Goal: Task Accomplishment & Management: Use online tool/utility

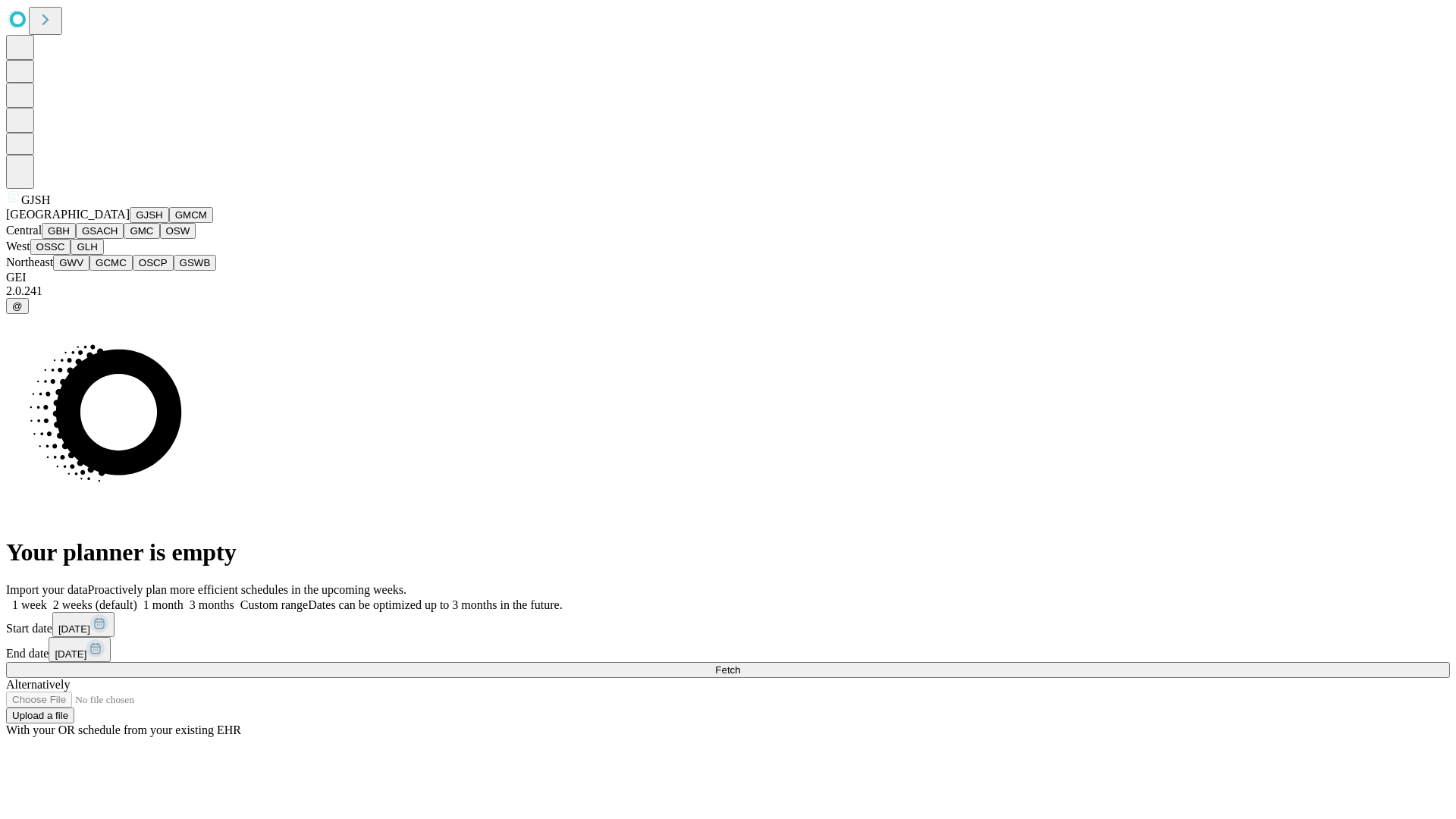
click at [130, 222] on button "GJSH" at bounding box center [150, 215] width 39 height 16
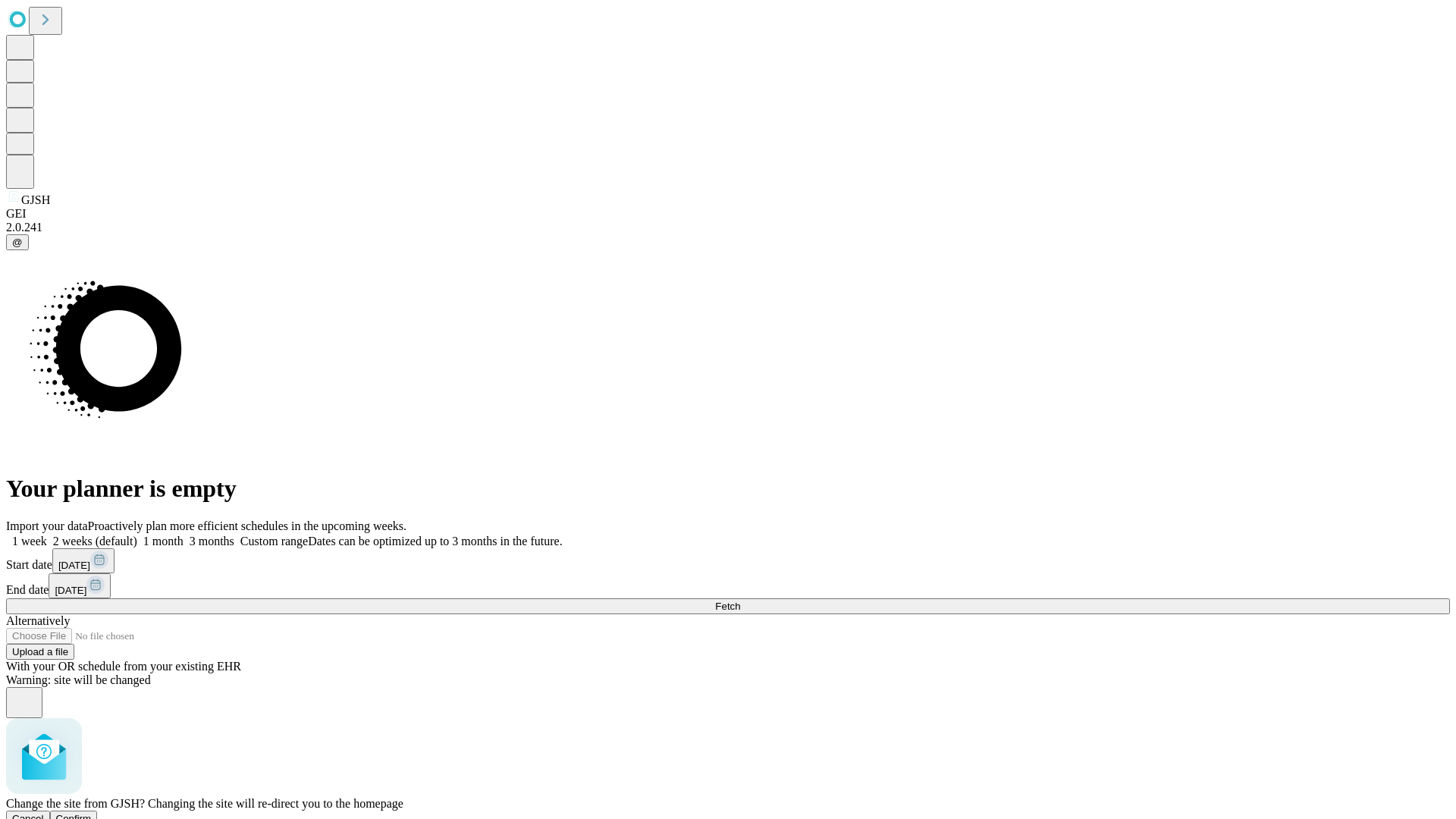
click at [92, 813] on span "Confirm" at bounding box center [74, 818] width 36 height 12
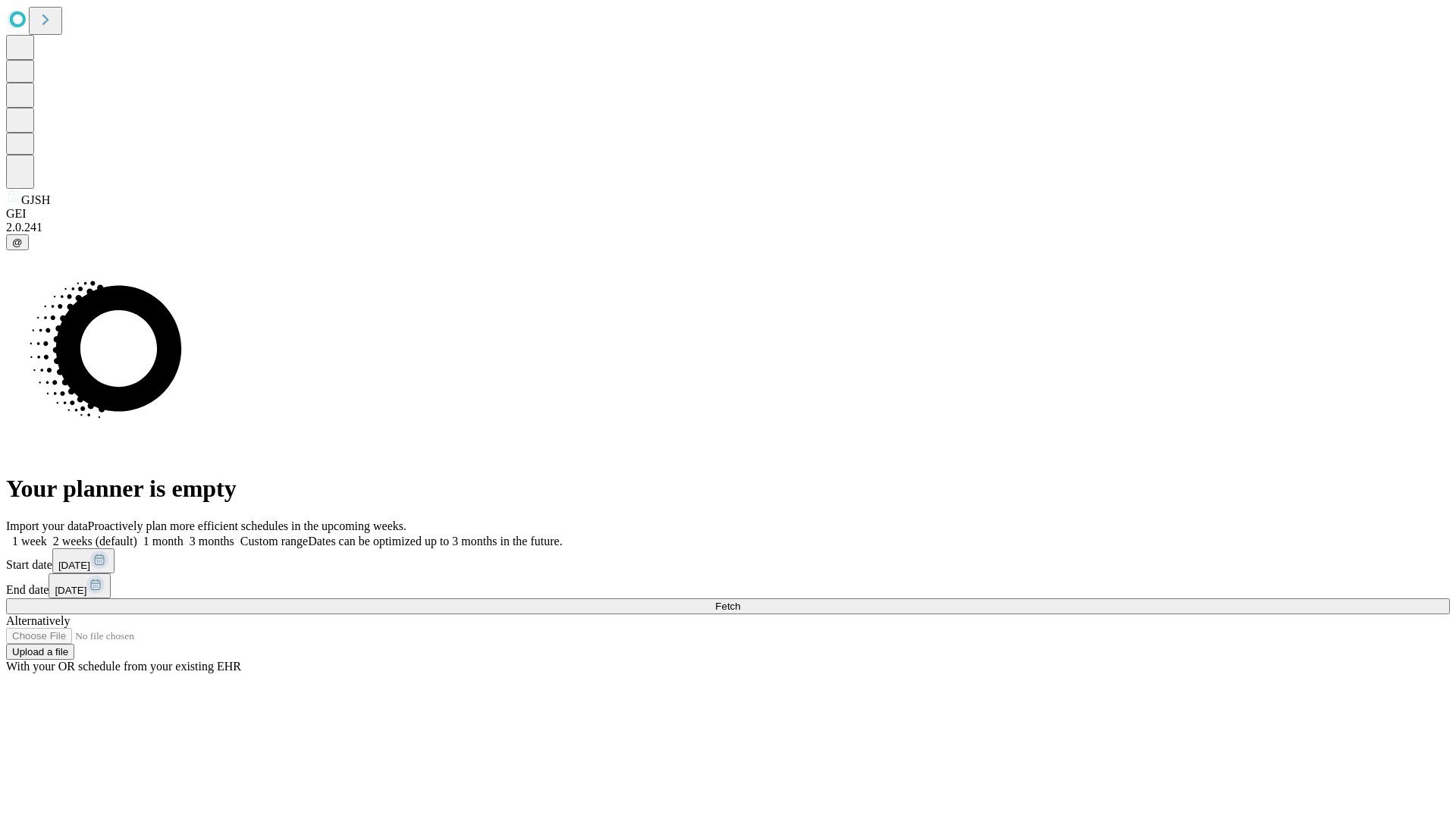
click at [184, 535] on label "1 month" at bounding box center [161, 541] width 47 height 13
click at [740, 600] on span "Fetch" at bounding box center [728, 606] width 25 height 12
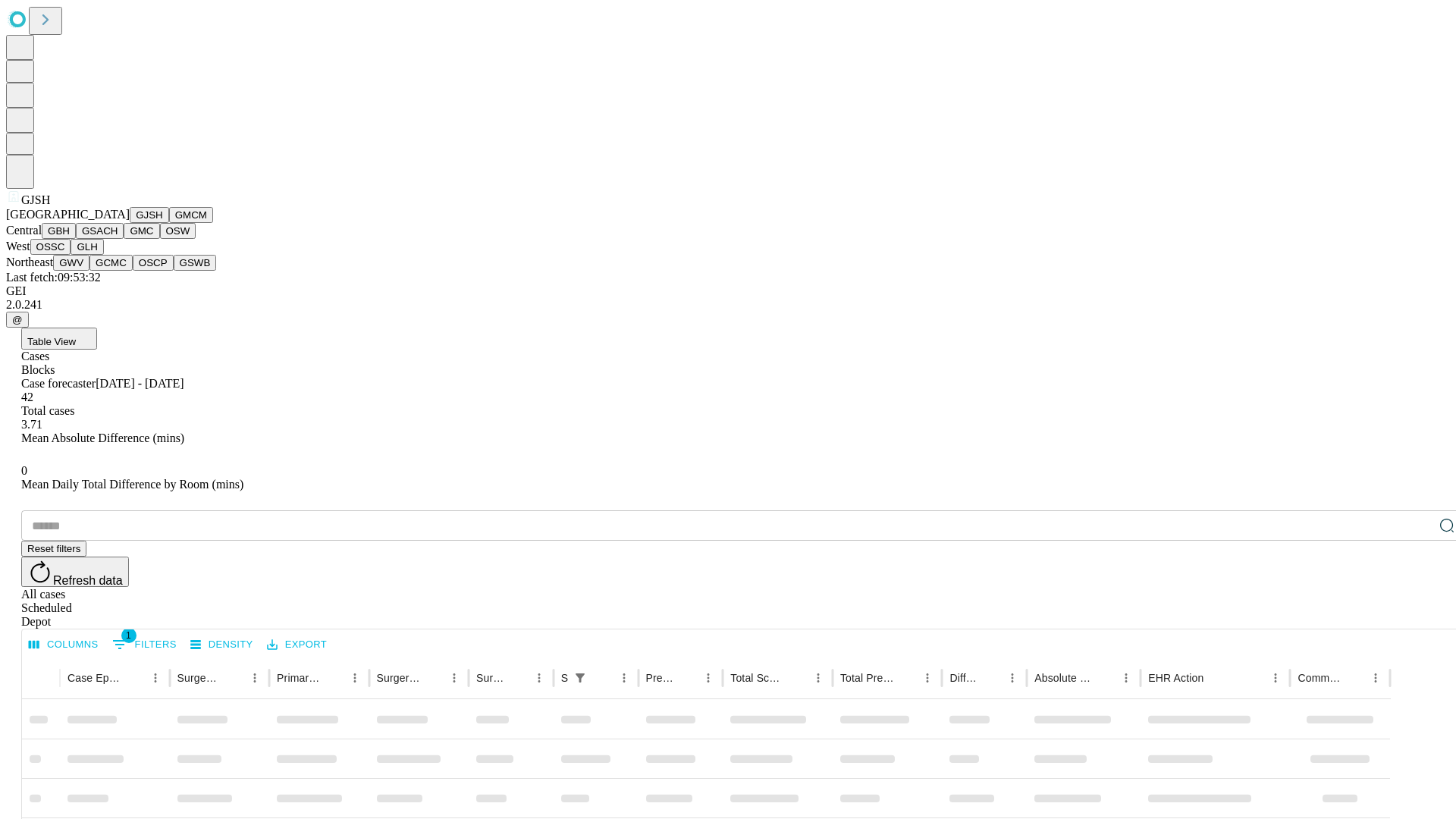
click at [169, 222] on button "GMCM" at bounding box center [190, 215] width 44 height 16
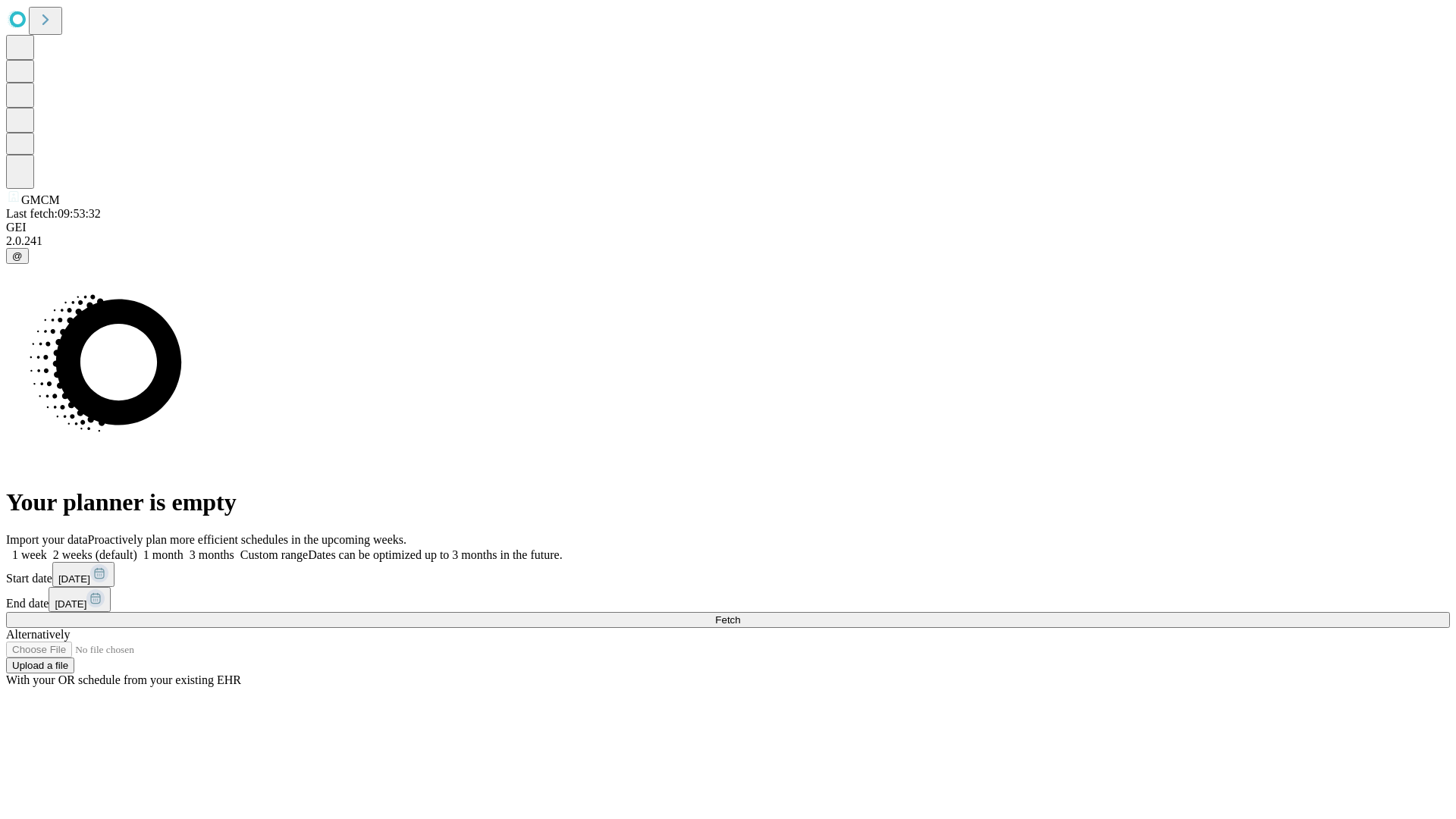
click at [184, 548] on label "1 month" at bounding box center [161, 554] width 47 height 13
click at [740, 614] on span "Fetch" at bounding box center [728, 620] width 25 height 12
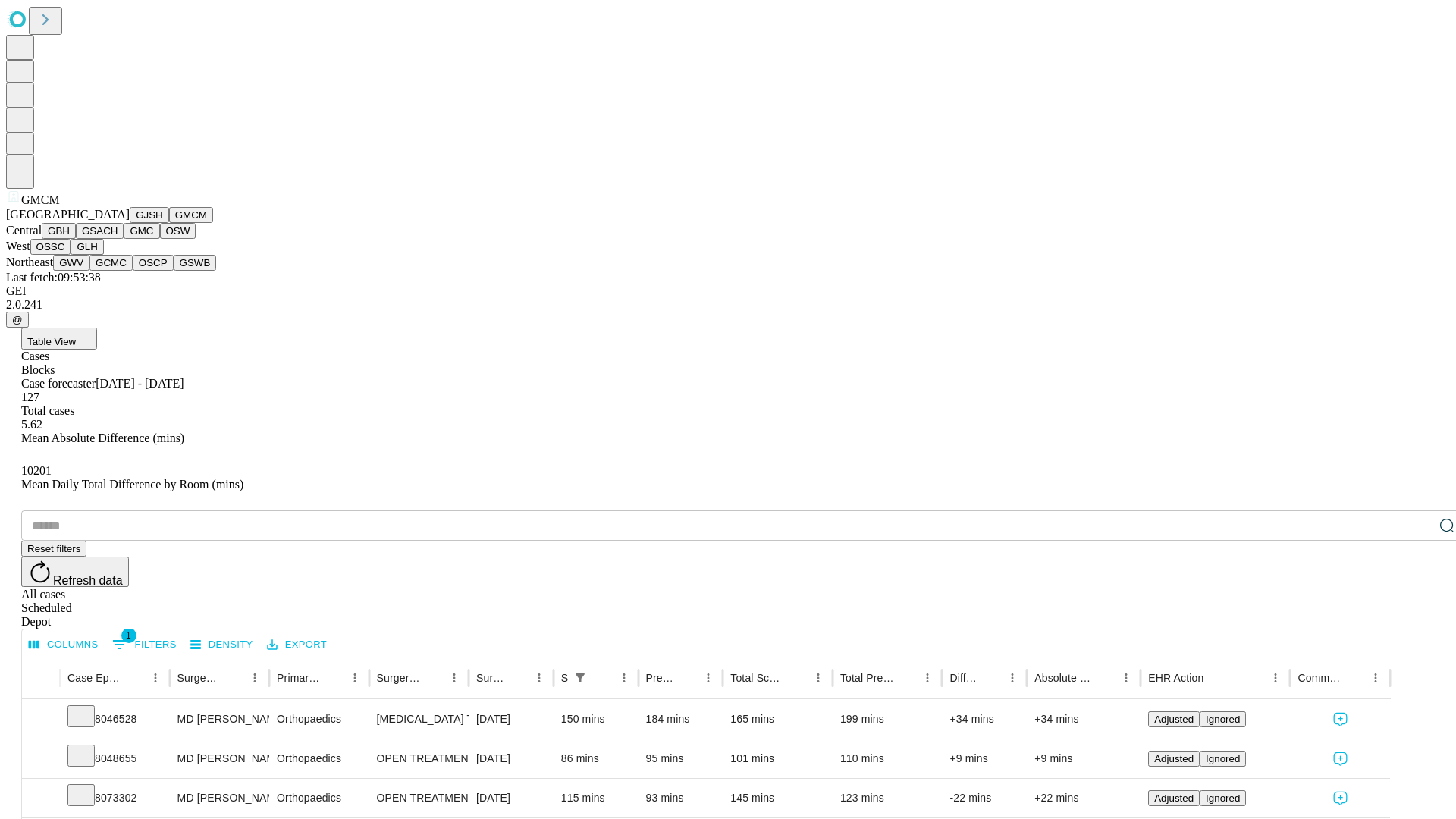
click at [76, 239] on button "GBH" at bounding box center [58, 231] width 34 height 16
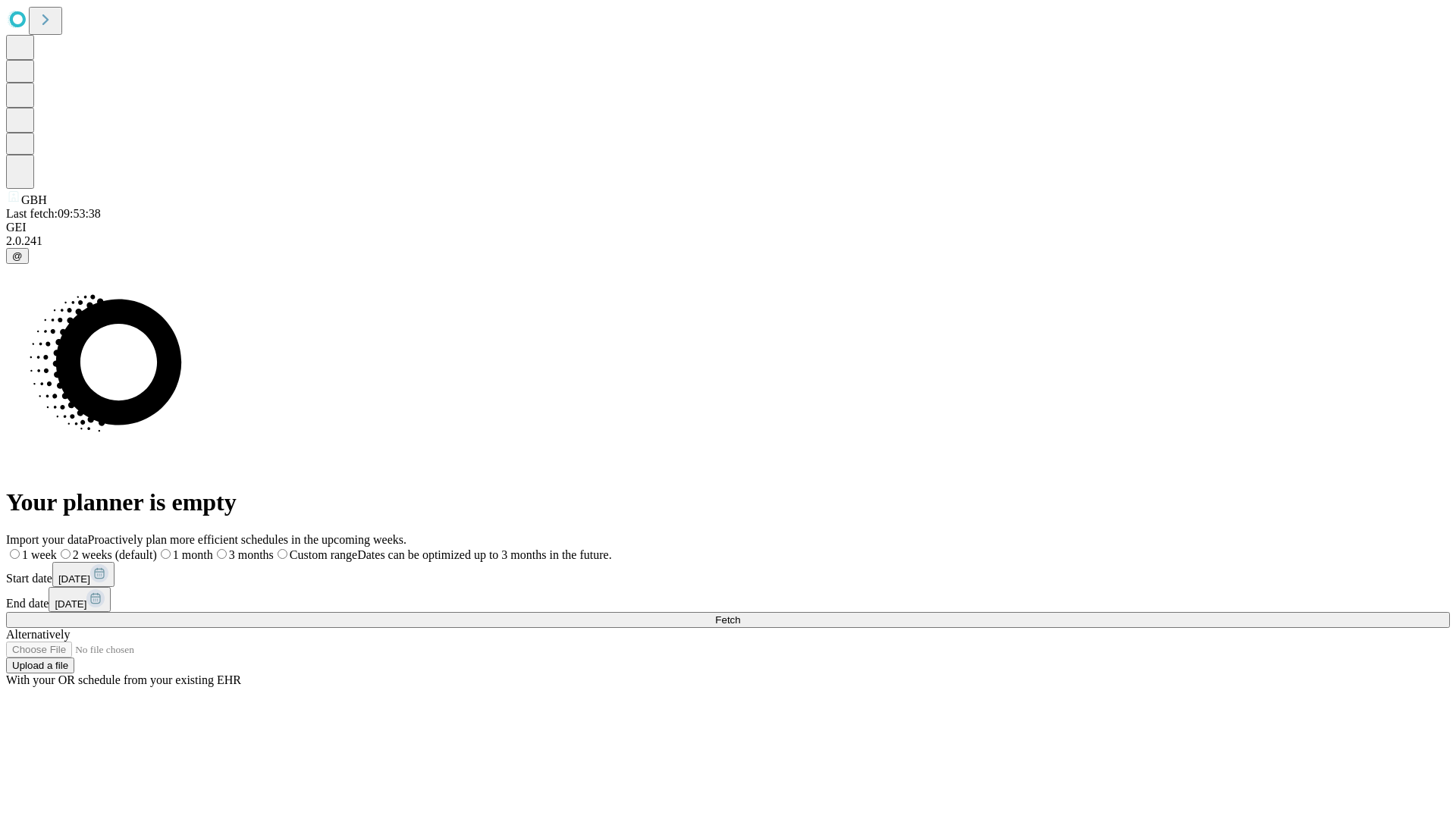
click at [740, 614] on span "Fetch" at bounding box center [728, 620] width 25 height 12
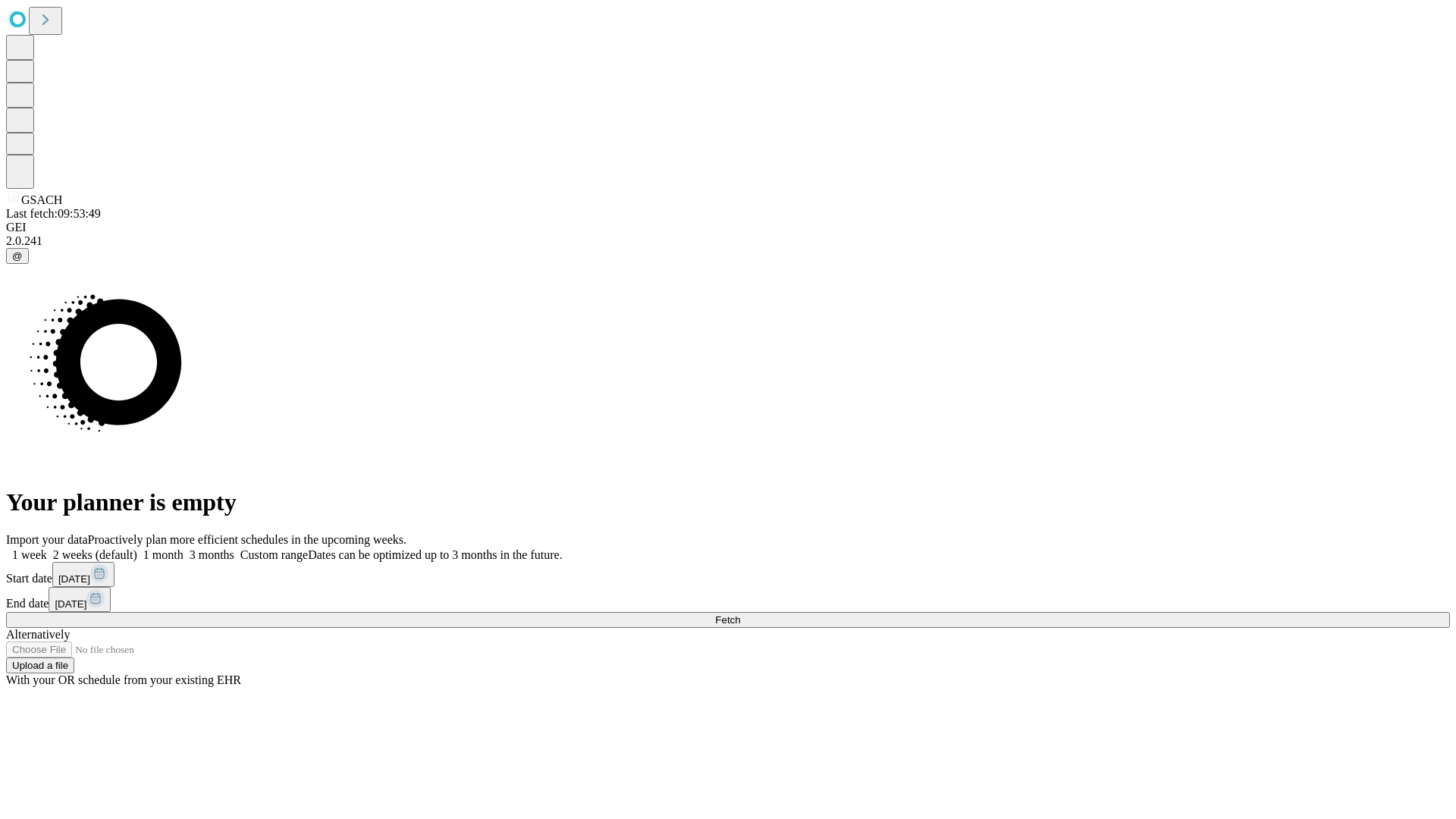
click at [184, 548] on label "1 month" at bounding box center [161, 554] width 47 height 13
click at [740, 614] on span "Fetch" at bounding box center [728, 620] width 25 height 12
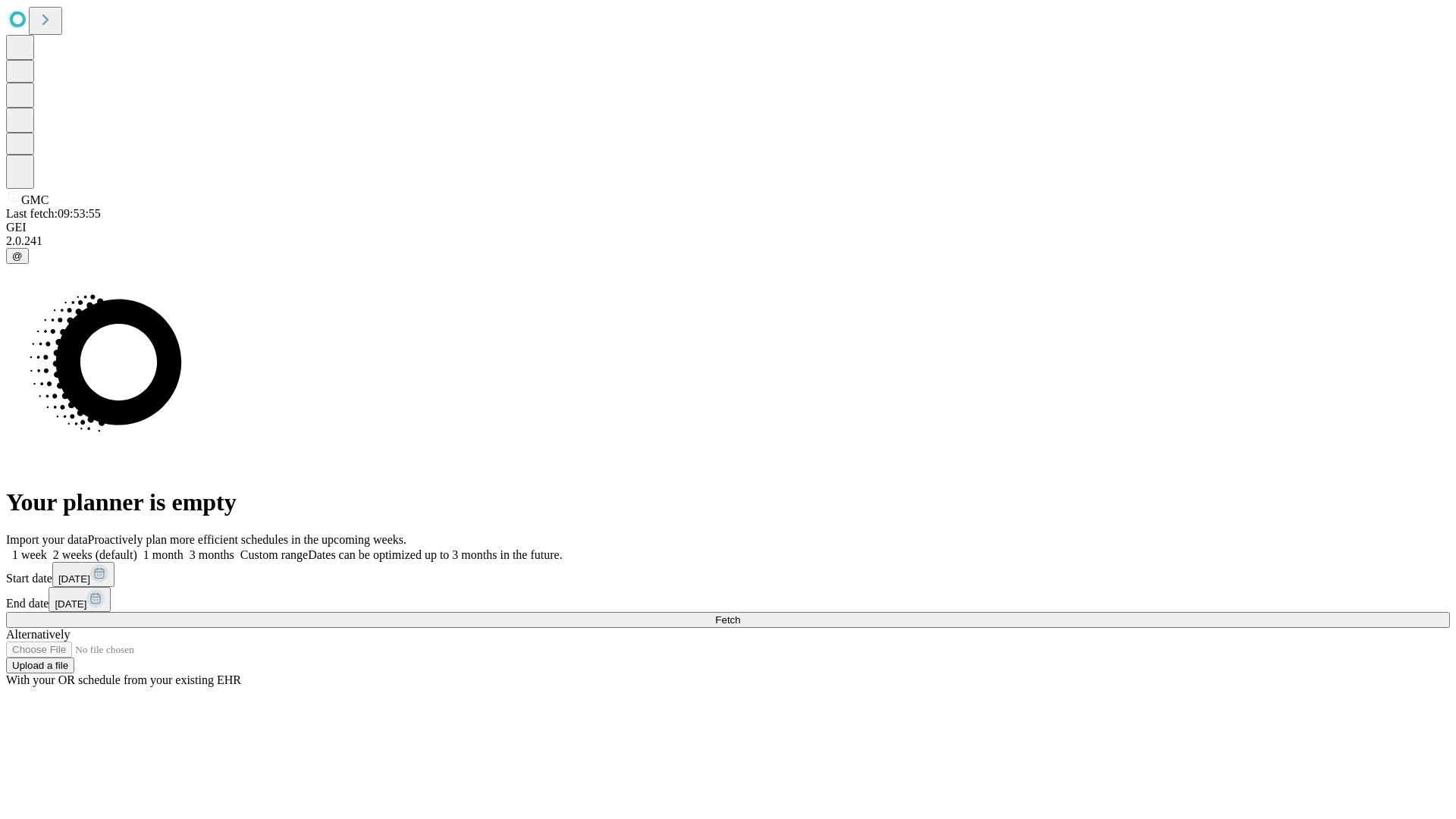
click at [184, 548] on label "1 month" at bounding box center [161, 554] width 47 height 13
click at [740, 614] on span "Fetch" at bounding box center [728, 620] width 25 height 12
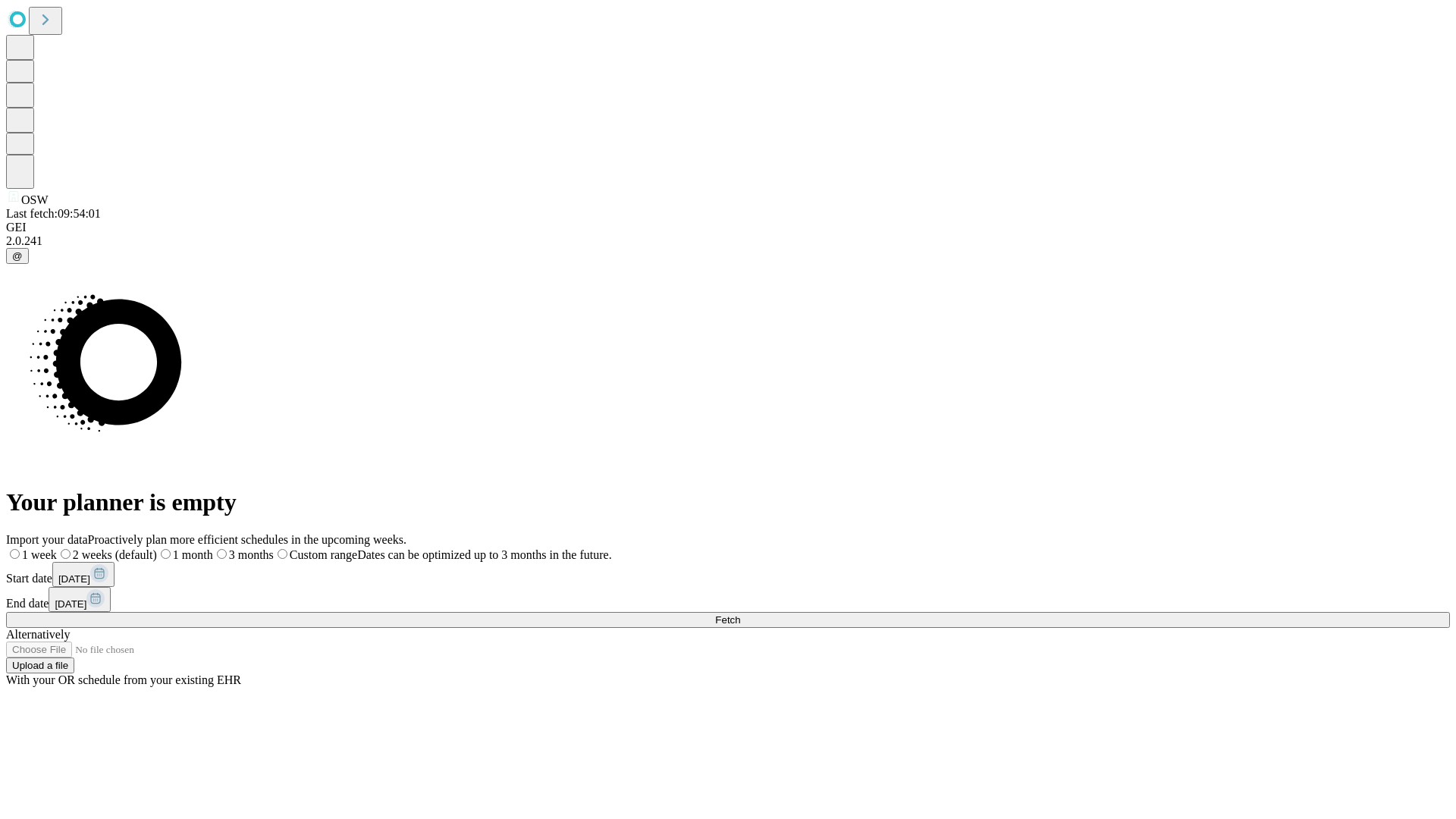
click at [213, 548] on label "1 month" at bounding box center [185, 554] width 57 height 13
click at [740, 614] on span "Fetch" at bounding box center [728, 620] width 25 height 12
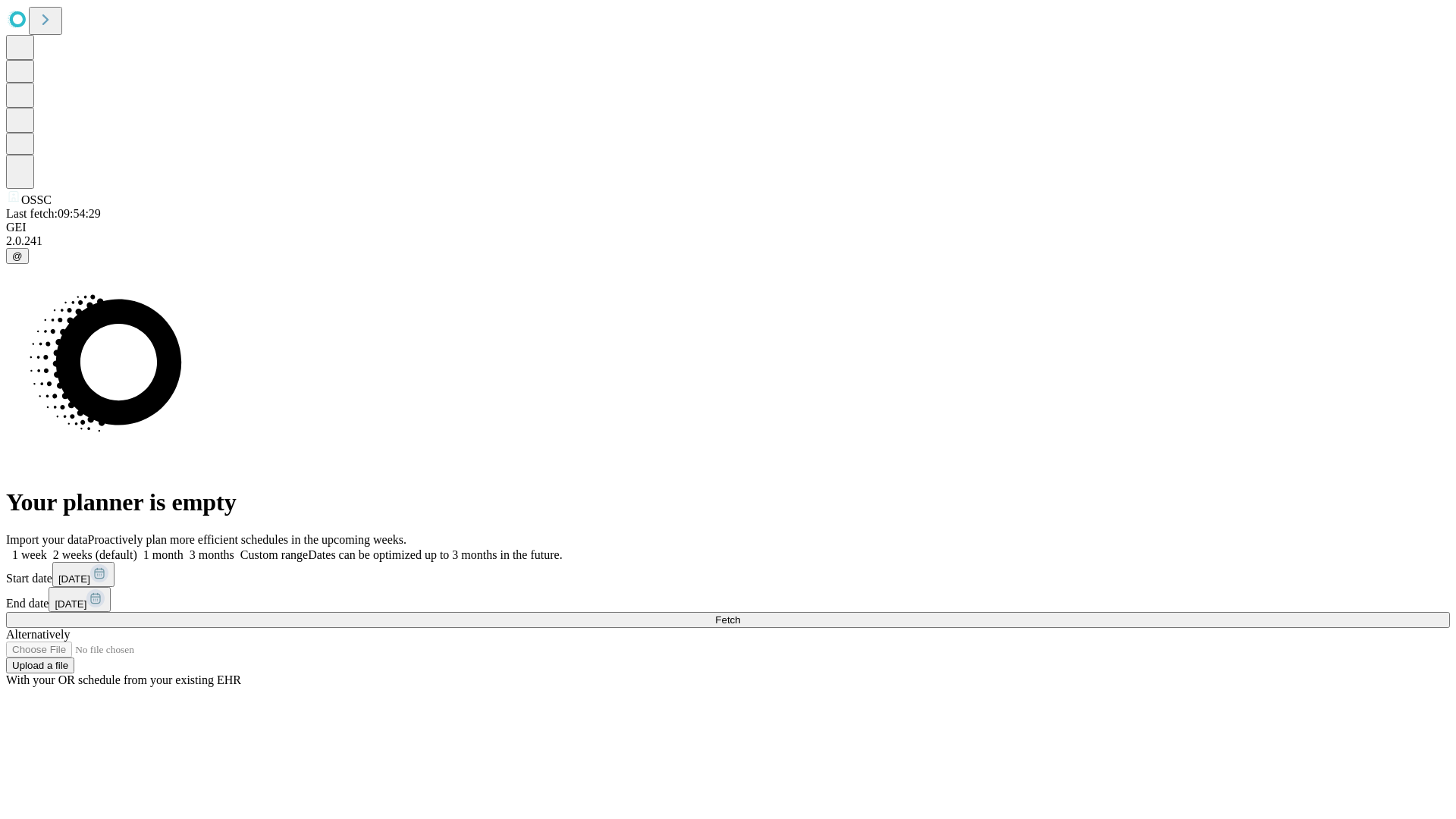
click at [740, 614] on span "Fetch" at bounding box center [728, 620] width 25 height 12
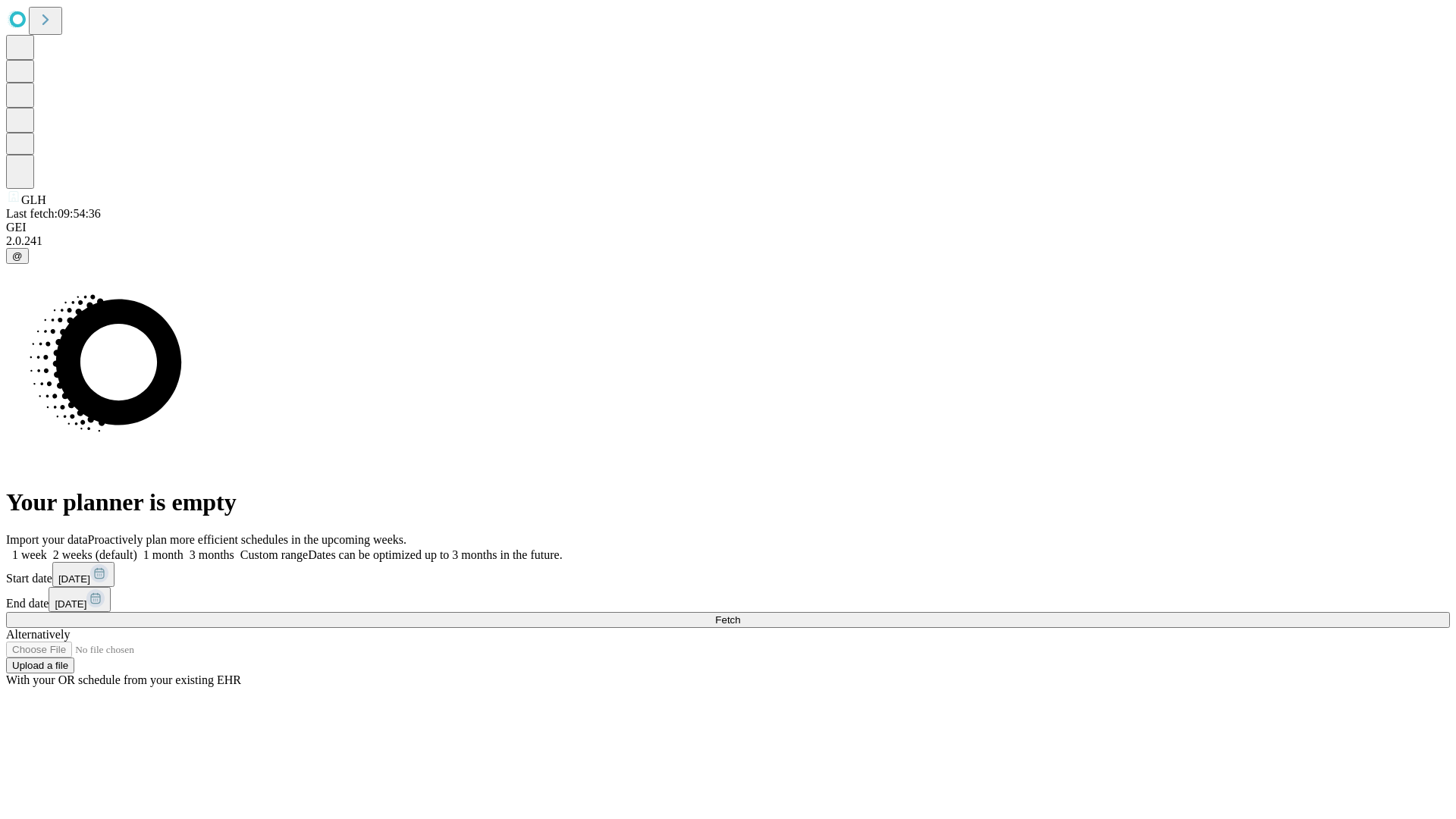
click at [184, 548] on label "1 month" at bounding box center [161, 554] width 47 height 13
click at [740, 614] on span "Fetch" at bounding box center [728, 620] width 25 height 12
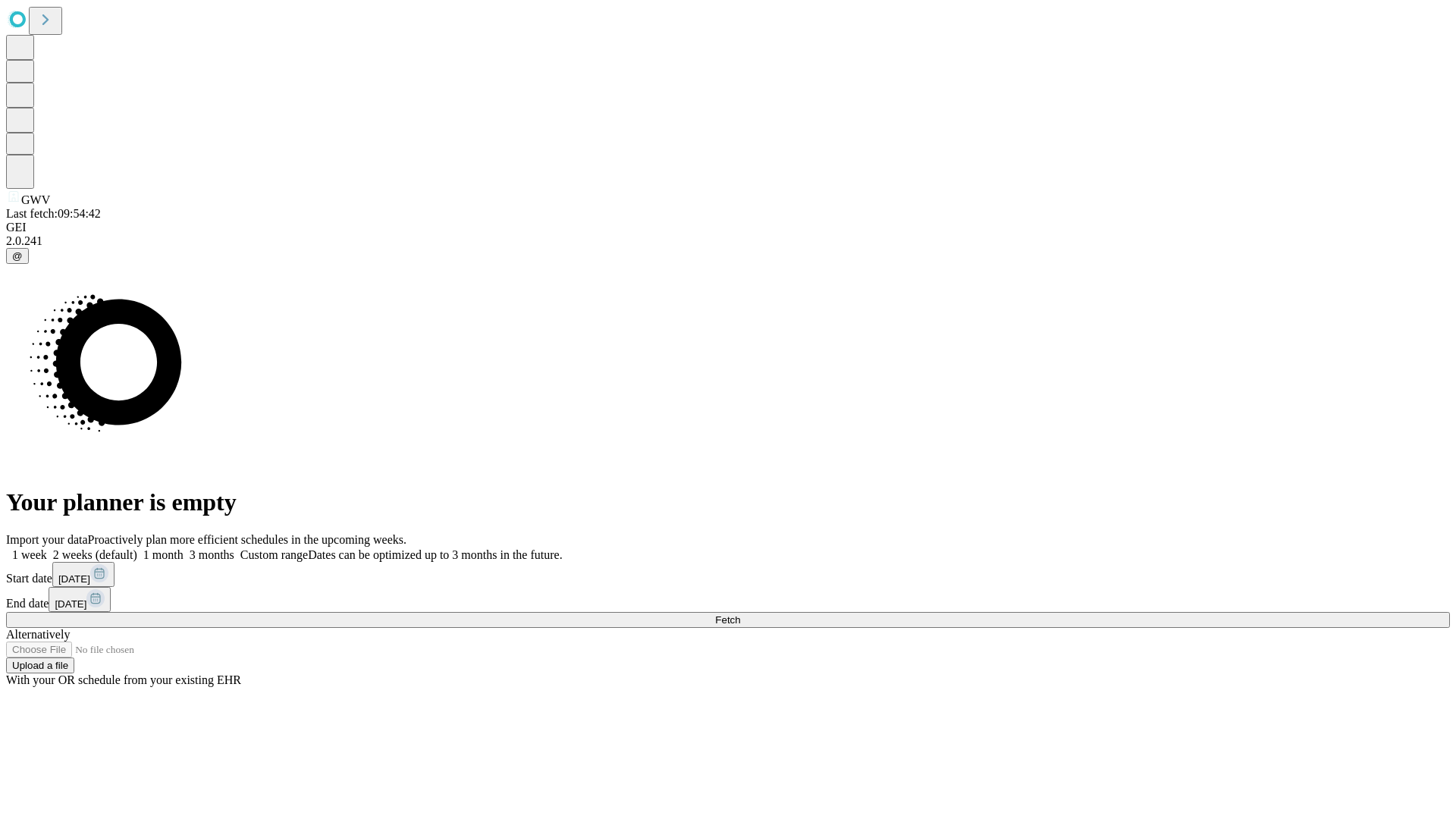
click at [184, 548] on label "1 month" at bounding box center [161, 554] width 47 height 13
click at [740, 614] on span "Fetch" at bounding box center [728, 620] width 25 height 12
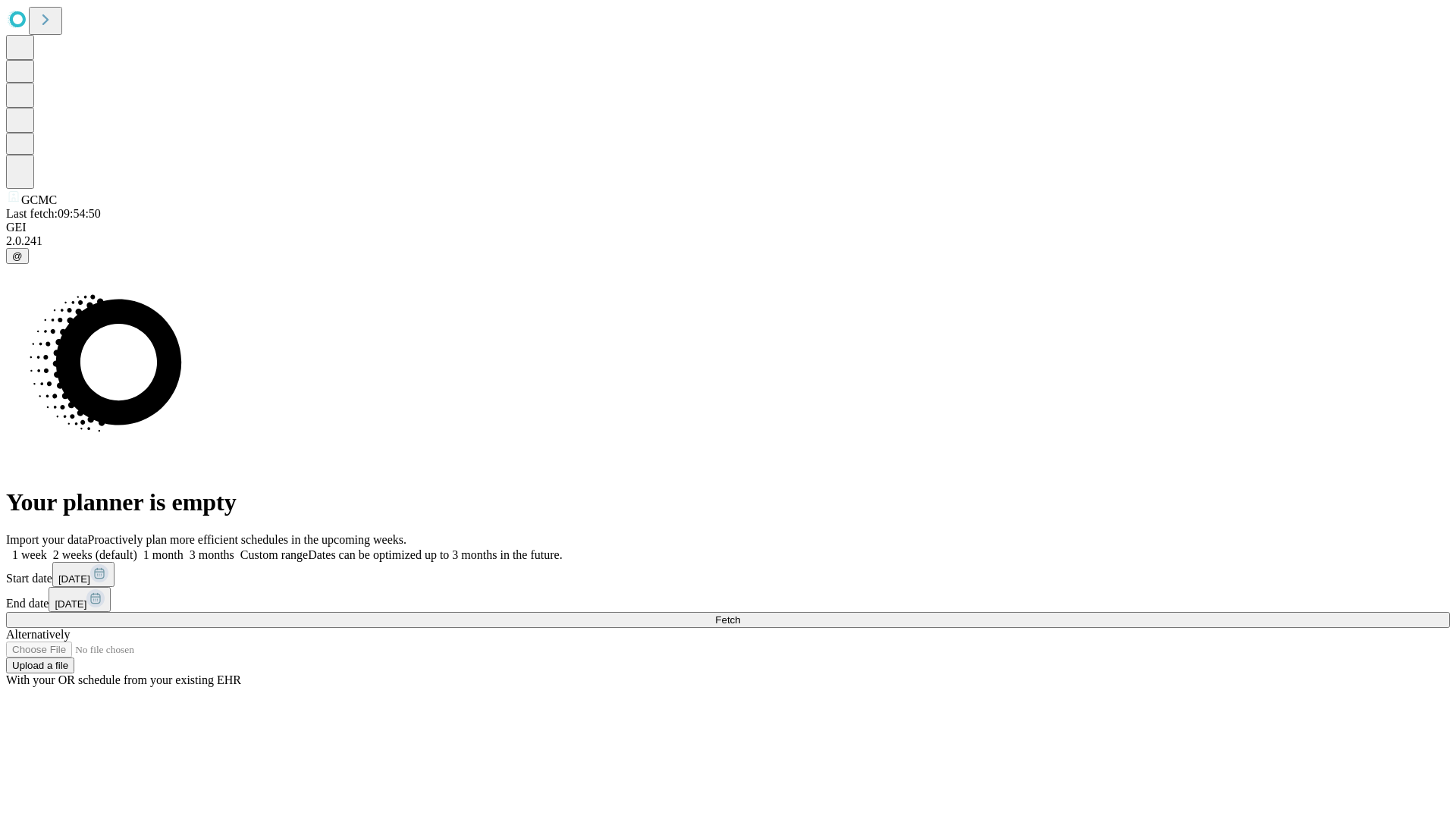
click at [184, 548] on label "1 month" at bounding box center [161, 554] width 47 height 13
click at [740, 614] on span "Fetch" at bounding box center [728, 620] width 25 height 12
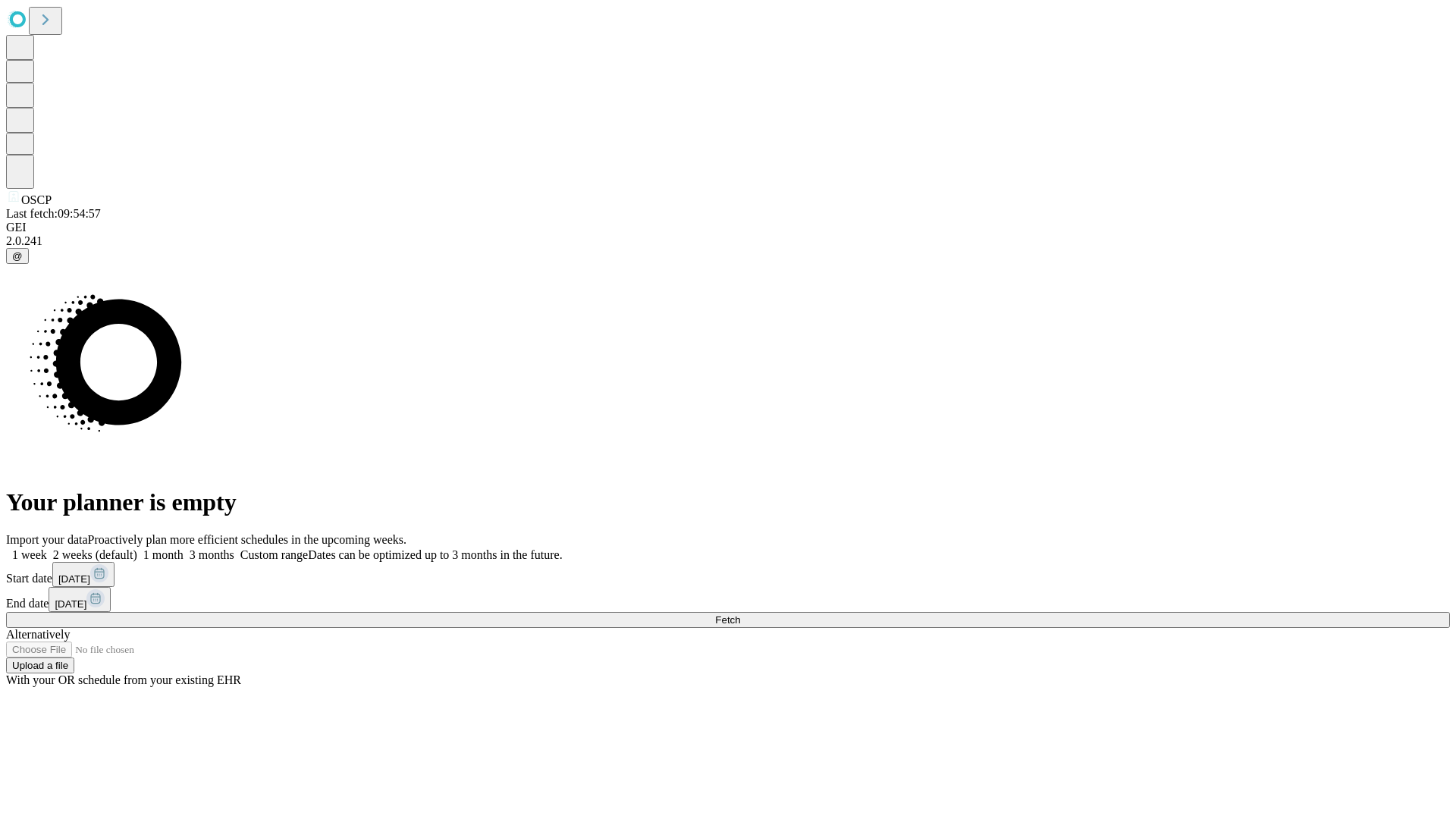
click at [184, 548] on label "1 month" at bounding box center [161, 554] width 47 height 13
click at [740, 614] on span "Fetch" at bounding box center [728, 620] width 25 height 12
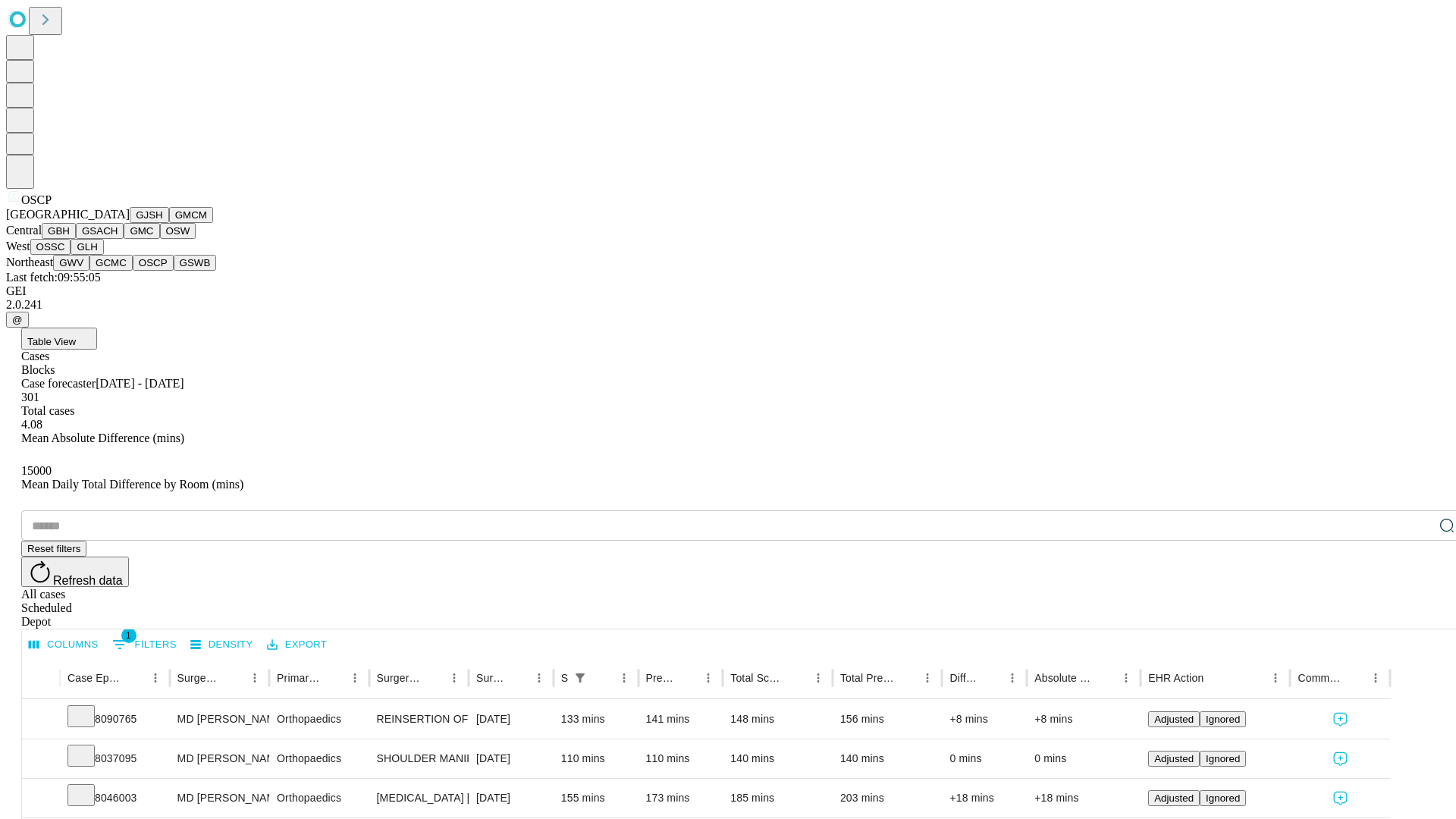
click at [174, 271] on button "GSWB" at bounding box center [196, 263] width 43 height 16
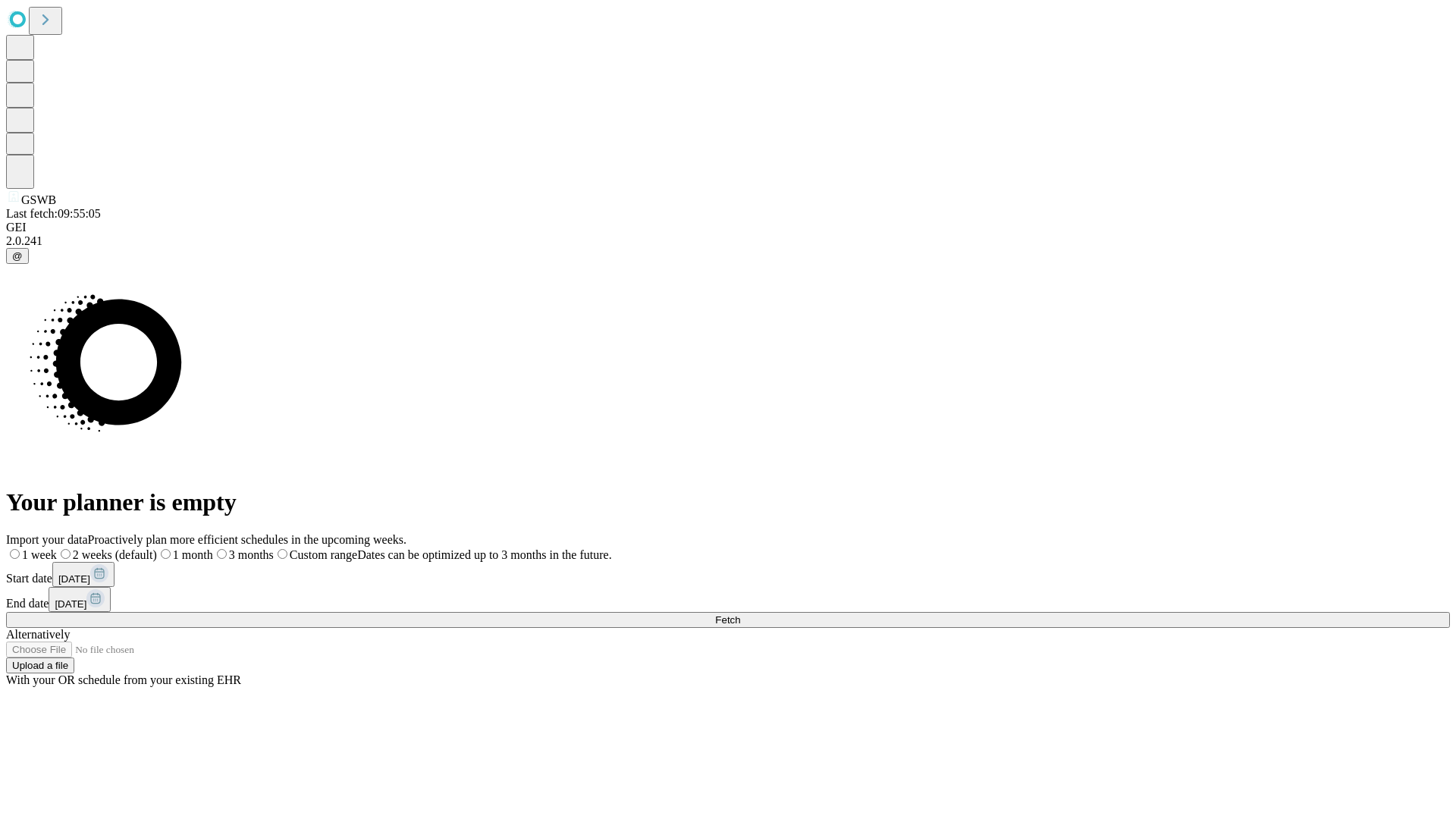
click at [213, 548] on label "1 month" at bounding box center [185, 554] width 57 height 13
click at [740, 614] on span "Fetch" at bounding box center [728, 620] width 25 height 12
